Goal: Obtain resource: Obtain resource

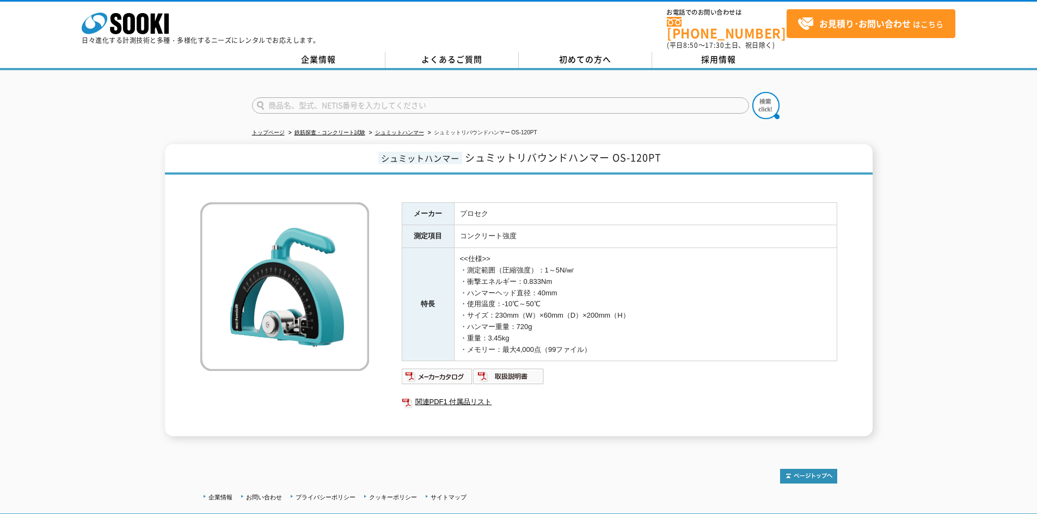
drag, startPoint x: 124, startPoint y: 285, endPoint x: 144, endPoint y: 261, distance: 31.6
click at [124, 285] on div "シュミットハンマー シュミットリバウンドハンマー OS-120PT メーカー プロセク 測定項目 コンクリート強度 特長 <<仕様>> ・測定範囲（圧縮強度）…" at bounding box center [518, 290] width 1037 height 292
click at [455, 368] on img at bounding box center [437, 376] width 71 height 17
drag, startPoint x: 114, startPoint y: 378, endPoint x: 191, endPoint y: 406, distance: 81.6
click at [114, 378] on div "シュミットハンマー シュミットリバウンドハンマー OS-120PT メーカー プロセク 測定項目 コンクリート強度 特長 <<仕様>> ・測定範囲（圧縮強度）…" at bounding box center [518, 290] width 1037 height 292
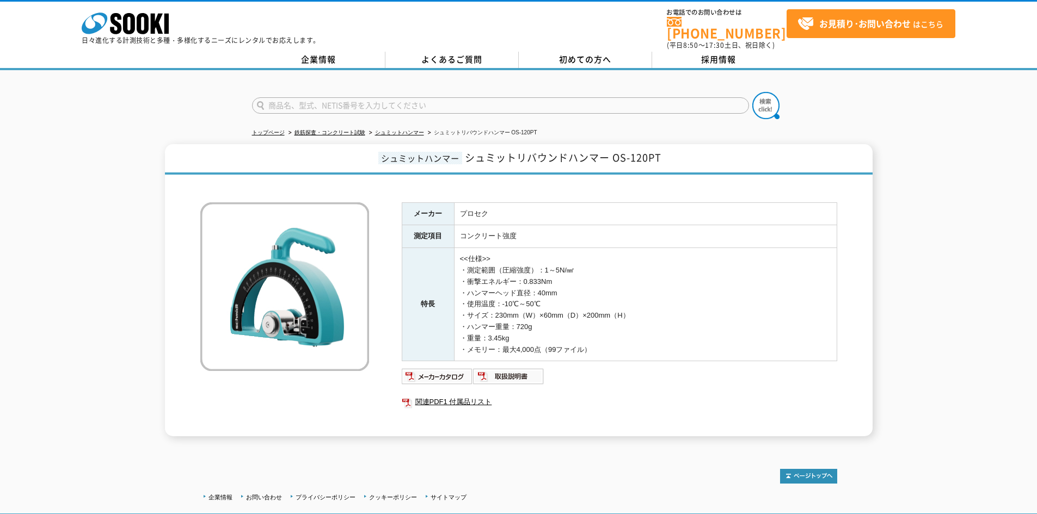
drag, startPoint x: 582, startPoint y: 265, endPoint x: 542, endPoint y: 265, distance: 40.8
click at [542, 265] on td "<<仕様>> ・測定範囲（圧縮強度）：1～5N/㎟ ・衝撃エネルギー：0.833Nm ・ハンマーヘッド直径：40mm ・使用温度：-10℃～50℃ ・サイズ：…" at bounding box center [645, 304] width 383 height 113
copy td "1～5N/㎟"
drag, startPoint x: 662, startPoint y: 269, endPoint x: 654, endPoint y: 269, distance: 8.2
click at [662, 269] on td "<<仕様>> ・測定範囲（圧縮強度）：1～5N/㎟ ・衝撃エネルギー：0.833Nm ・ハンマーヘッド直径：40mm ・使用温度：-10℃～50℃ ・サイズ：…" at bounding box center [645, 304] width 383 height 113
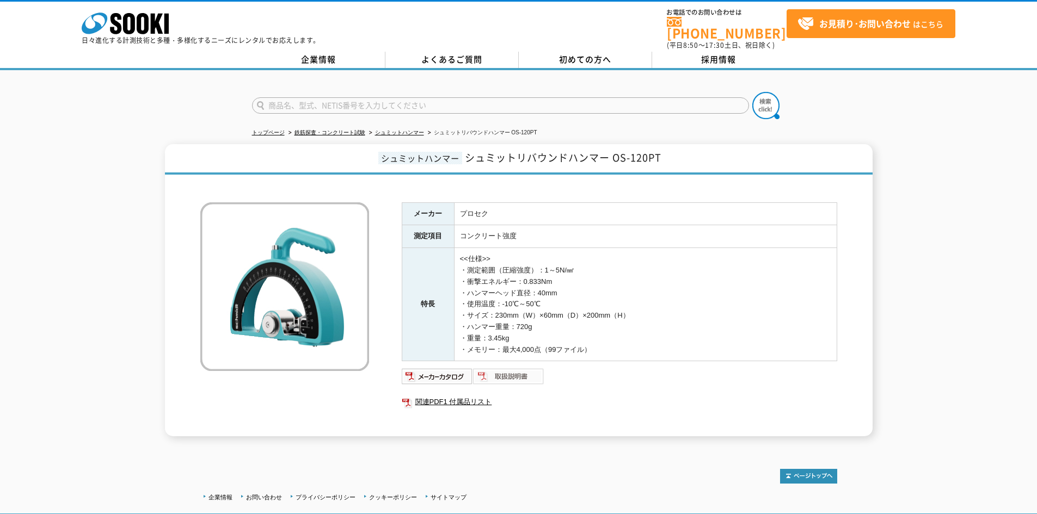
click at [510, 373] on img at bounding box center [508, 376] width 71 height 17
click at [422, 395] on link "関連PDF1 付属品リスト" at bounding box center [619, 402] width 435 height 14
click at [464, 395] on link "関連PDF1 付属品リスト" at bounding box center [619, 402] width 435 height 14
